Goal: Task Accomplishment & Management: Use online tool/utility

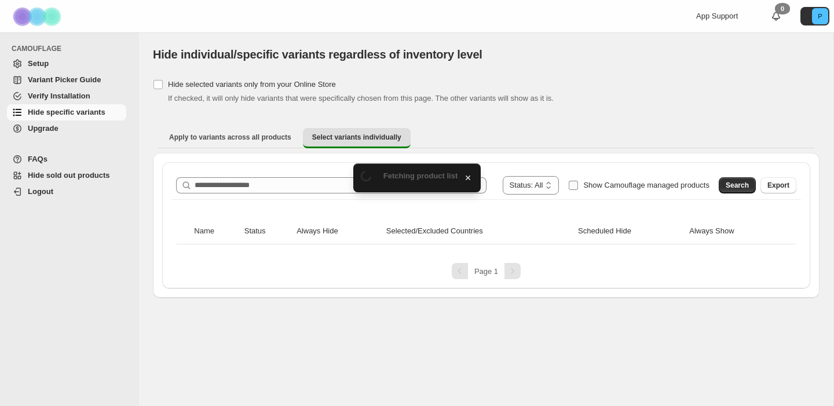
click at [655, 180] on span "Show Camouflage managed products" at bounding box center [646, 186] width 126 height 12
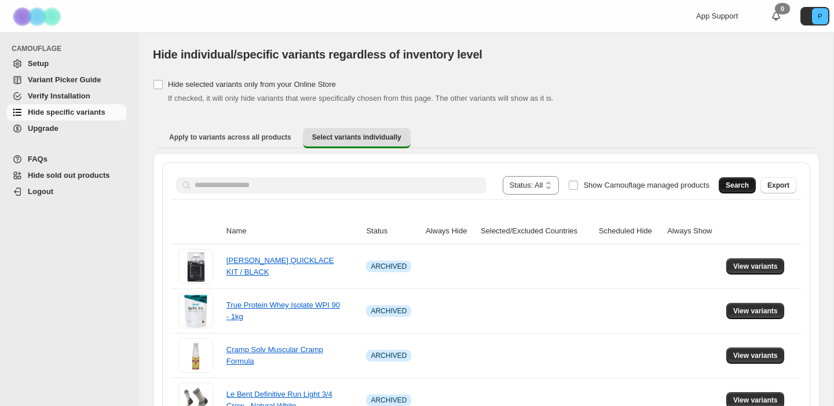
click at [730, 184] on span "Search" at bounding box center [737, 185] width 23 height 9
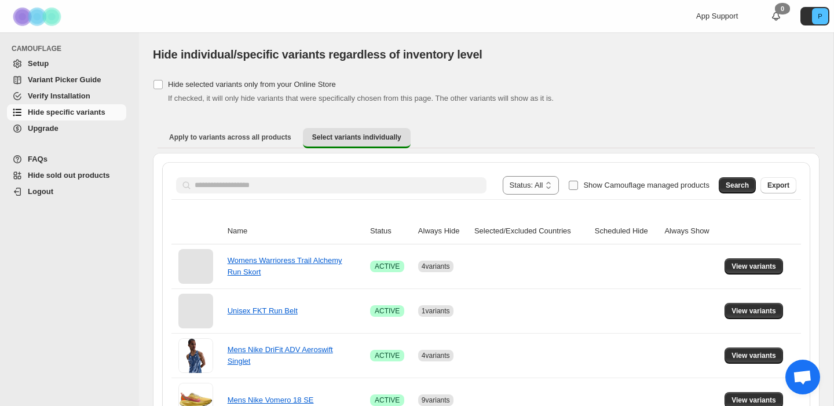
click at [610, 188] on span "Show Camouflage managed products" at bounding box center [646, 185] width 126 height 9
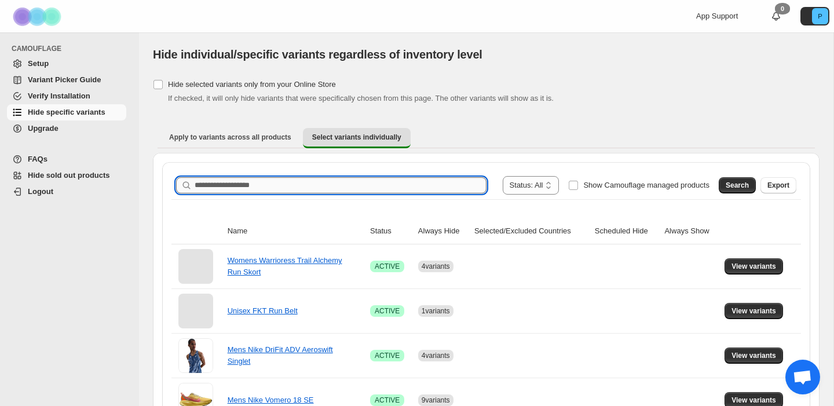
click at [261, 188] on input "Search product name" at bounding box center [341, 185] width 292 height 16
type input "**********"
click at [727, 180] on button "Search" at bounding box center [737, 185] width 37 height 16
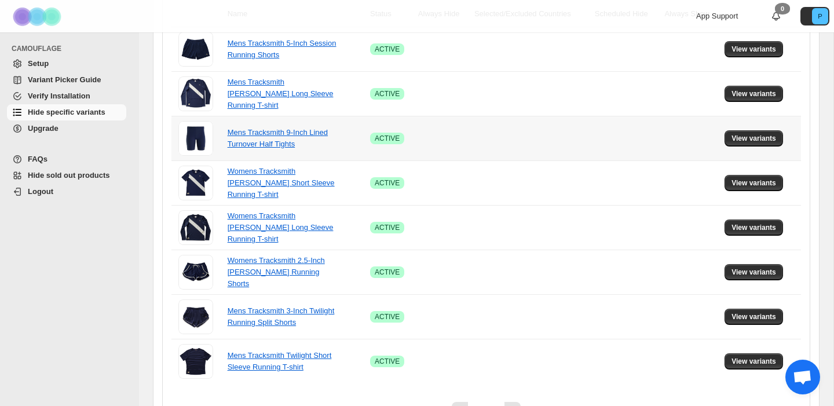
scroll to position [207, 0]
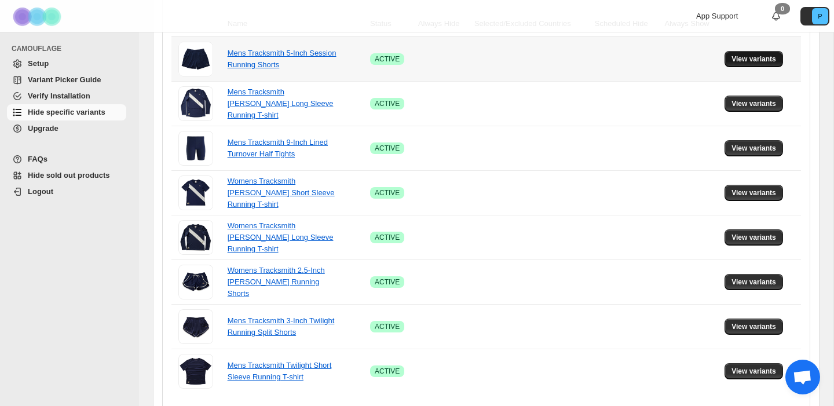
click at [762, 58] on span "View variants" at bounding box center [754, 58] width 45 height 9
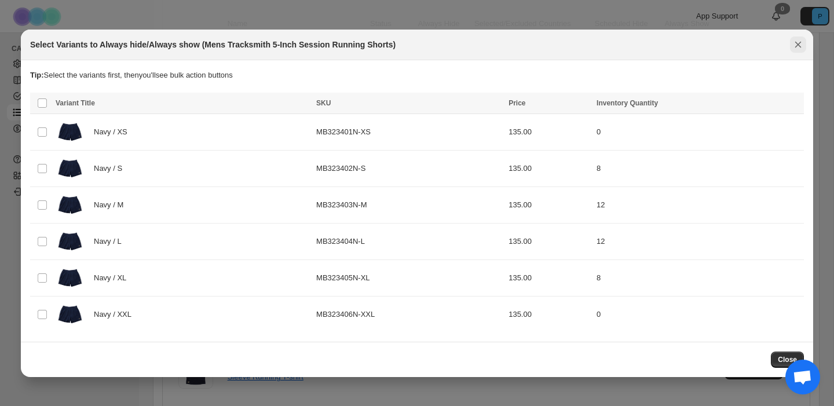
click at [803, 44] on icon "Close" at bounding box center [798, 45] width 12 height 12
